Goal: Information Seeking & Learning: Check status

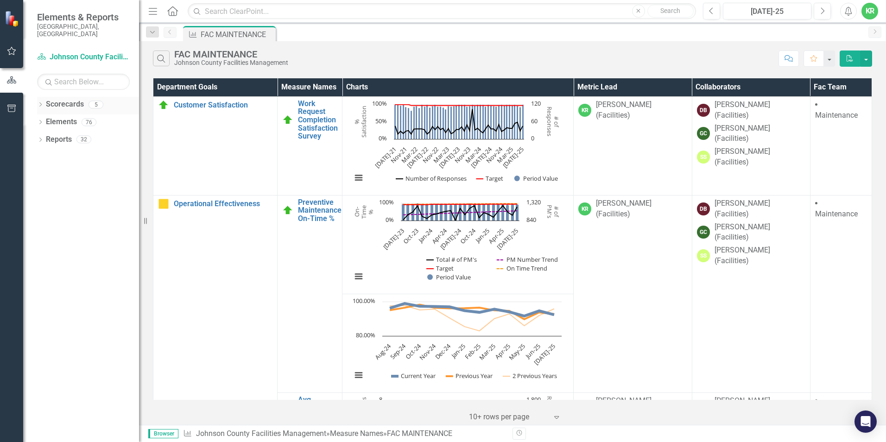
click at [99, 100] on div "5" at bounding box center [95, 104] width 15 height 8
click at [95, 100] on div "5" at bounding box center [95, 104] width 15 height 8
click at [536, 153] on rect "Interactive chart" at bounding box center [456, 146] width 219 height 93
click at [315, 113] on link "Work Request Completion Satisfaction Survey" at bounding box center [318, 120] width 40 height 41
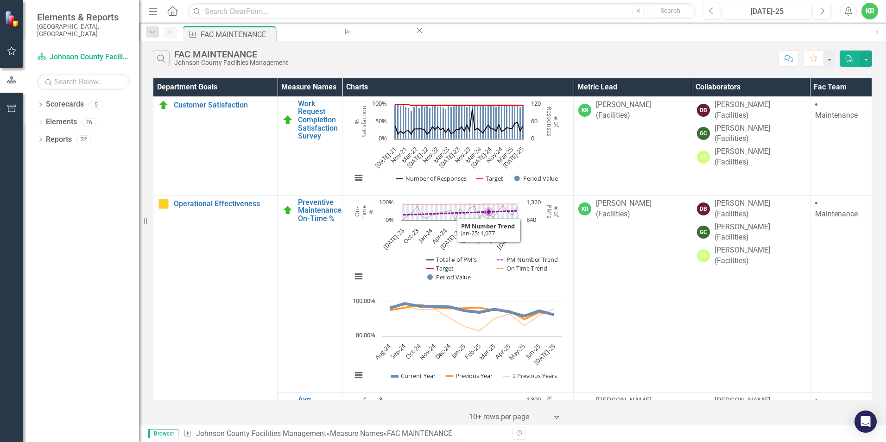
click at [486, 211] on icon "Interactive chart" at bounding box center [460, 213] width 114 height 15
click at [405, 254] on rect "Interactive chart" at bounding box center [456, 244] width 219 height 93
click at [434, 215] on icon "Feb-24, 1,020. Total # of PM's." at bounding box center [436, 214] width 6 height 6
click at [623, 271] on td "KR [PERSON_NAME] (Facilities)" at bounding box center [632, 293] width 118 height 197
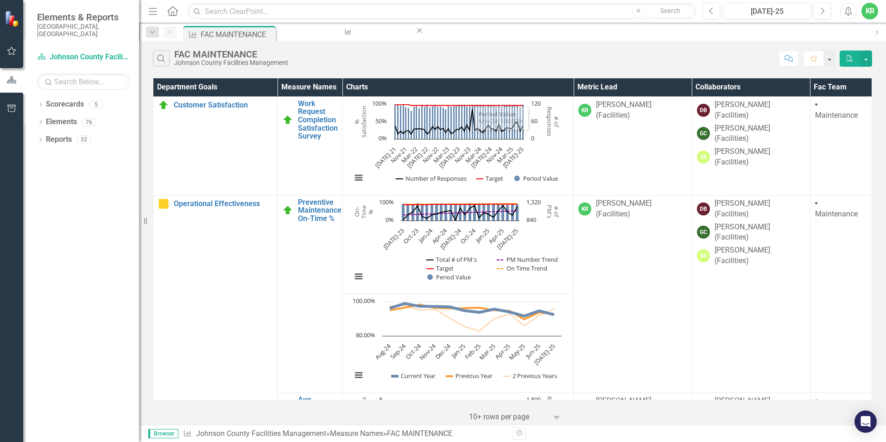
click at [530, 162] on rect "Interactive chart" at bounding box center [456, 146] width 219 height 93
click at [313, 211] on link "Preventive Maintenance On-Time %" at bounding box center [320, 210] width 44 height 25
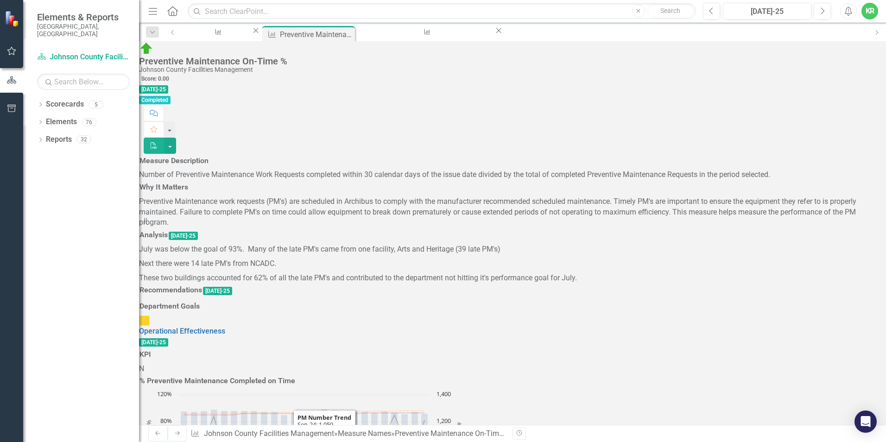
click at [328, 408] on icon "Sep-24, 98.89078498. Period Value." at bounding box center [324, 441] width 7 height 67
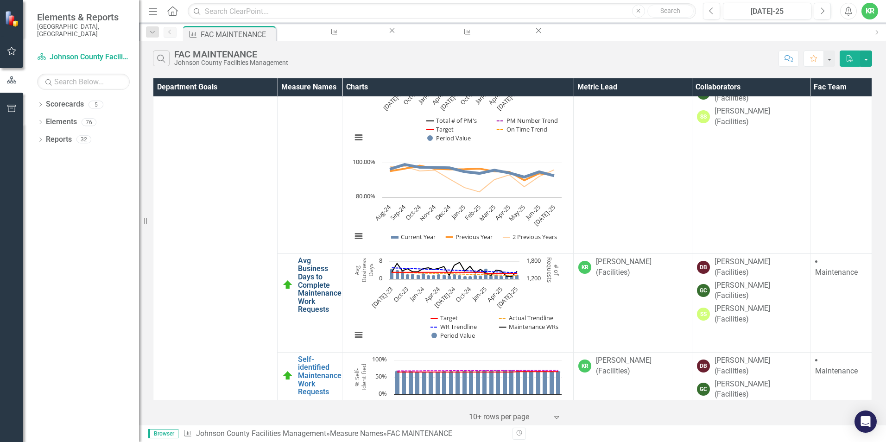
click at [308, 275] on link "Avg Business Days to Complete Maintenance Work Requests" at bounding box center [320, 285] width 44 height 57
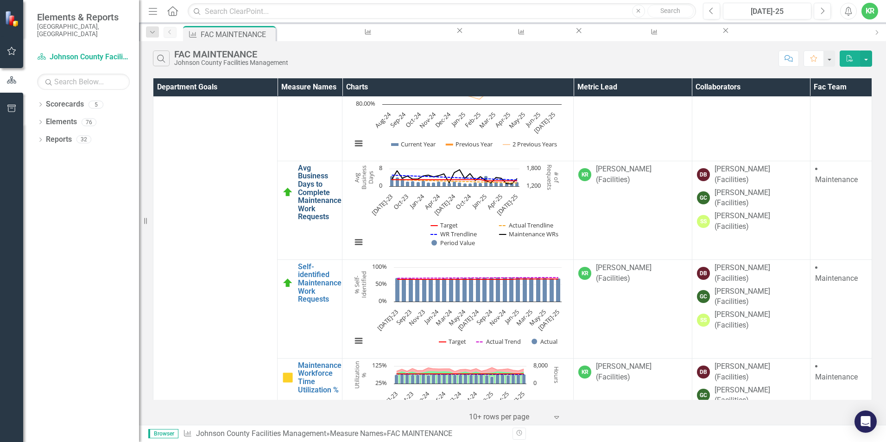
click at [317, 195] on link "Avg Business Days to Complete Maintenance Work Requests" at bounding box center [320, 192] width 44 height 57
click at [315, 281] on link "Self-identified Maintenance Work Requests" at bounding box center [320, 283] width 44 height 41
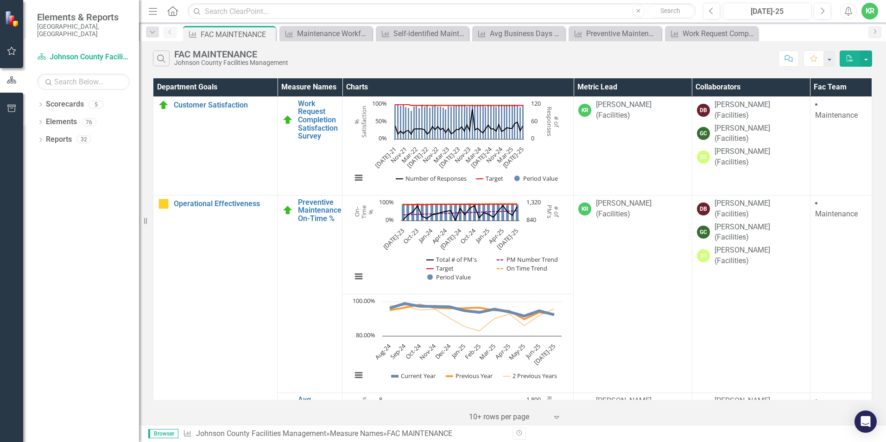
scroll to position [794, 0]
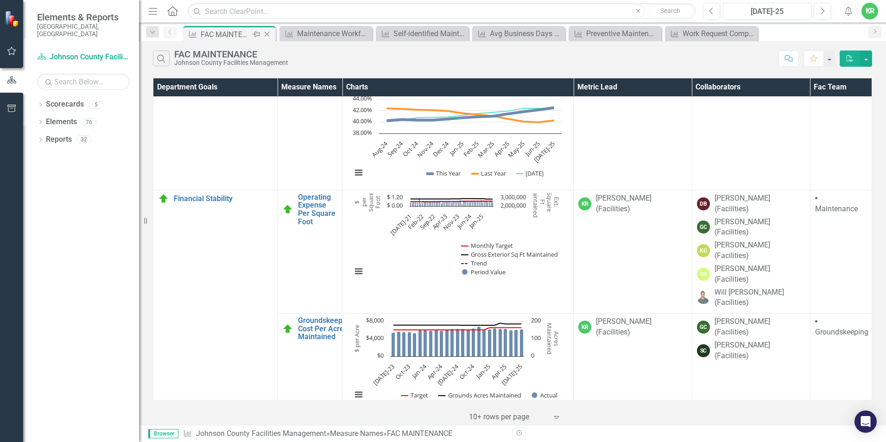
click at [238, 35] on div "FAC MAINTENANCE" at bounding box center [226, 35] width 50 height 12
click at [89, 52] on link "Scorecard Johnson County Facilities Management" at bounding box center [83, 57] width 93 height 11
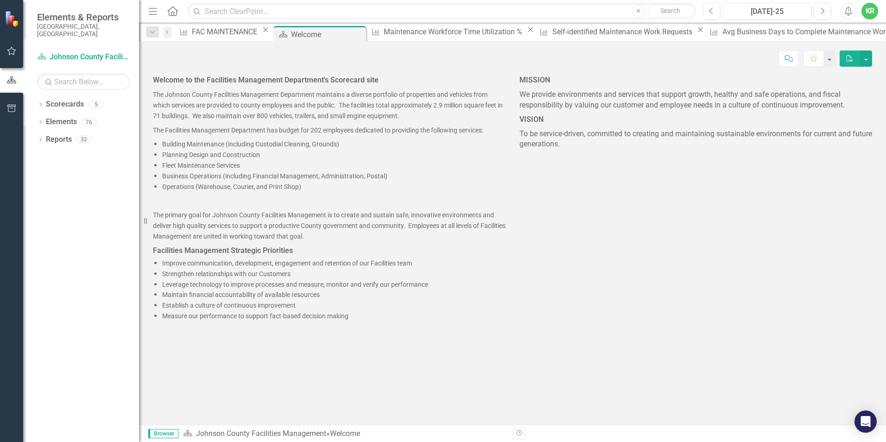
click at [174, 11] on icon "Home" at bounding box center [172, 11] width 12 height 10
